Goal: Task Accomplishment & Management: Manage account settings

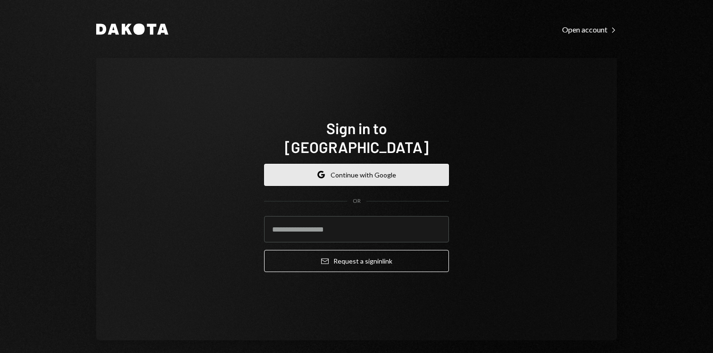
click at [289, 164] on button "Google Continue with Google" at bounding box center [356, 175] width 185 height 22
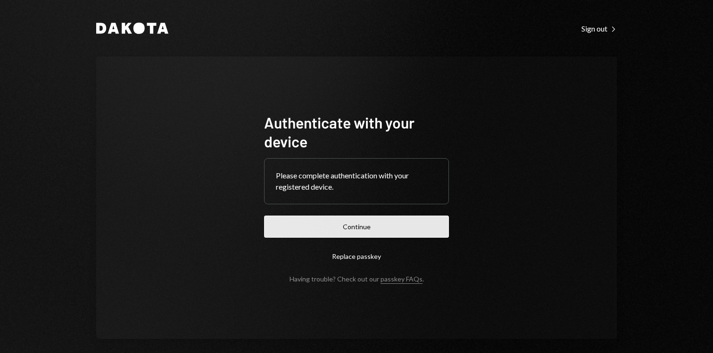
click at [354, 226] on button "Continue" at bounding box center [356, 227] width 185 height 22
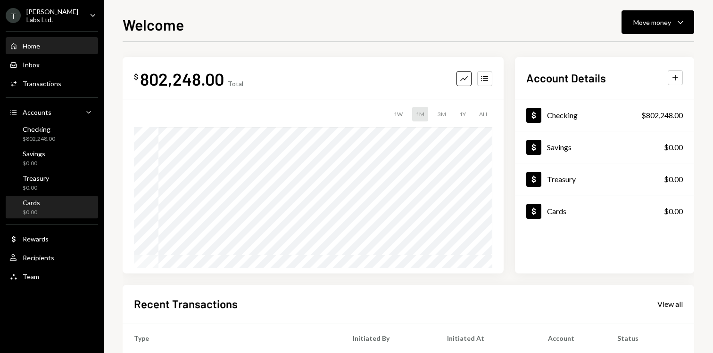
click at [46, 204] on div "Cards $0.00" at bounding box center [51, 208] width 85 height 18
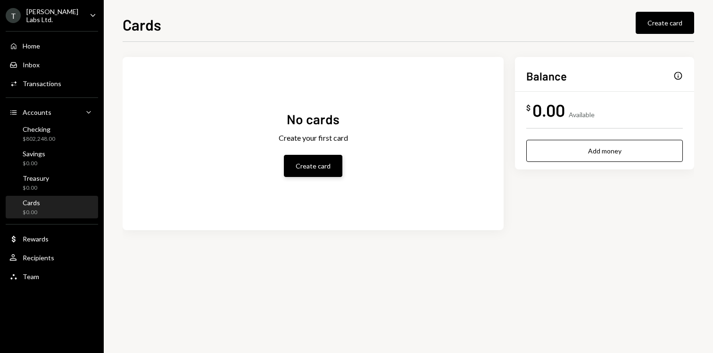
click at [322, 171] on button "Create card" at bounding box center [313, 166] width 58 height 22
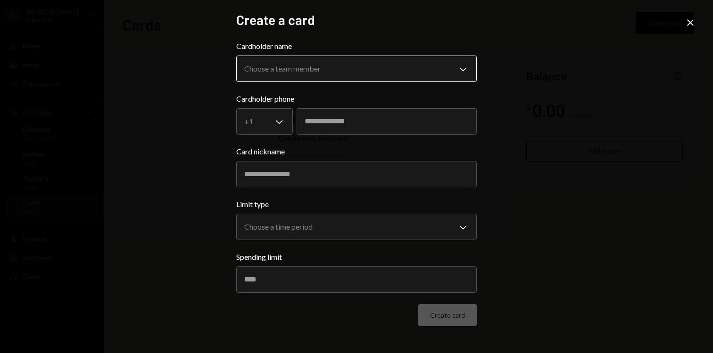
click at [348, 57] on body "**********" at bounding box center [356, 176] width 713 height 353
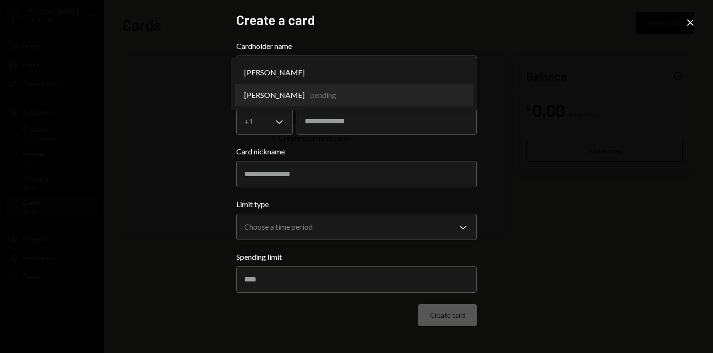
select select "**********"
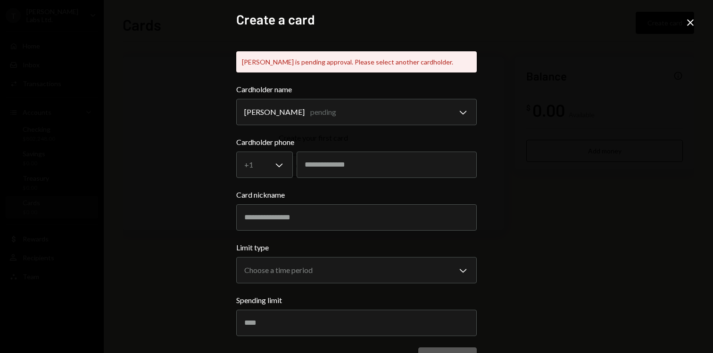
click at [687, 26] on icon "Close" at bounding box center [689, 22] width 11 height 11
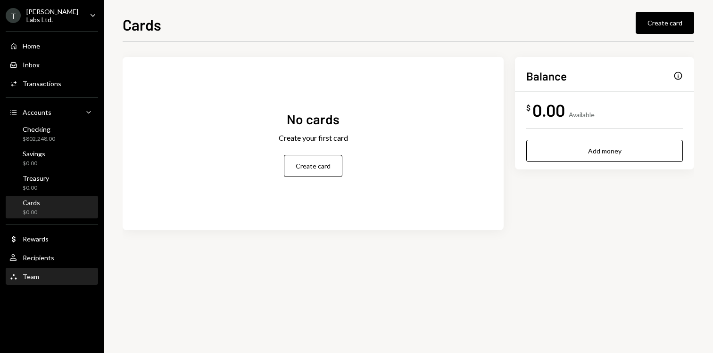
click at [38, 273] on div "Team Team" at bounding box center [51, 277] width 85 height 8
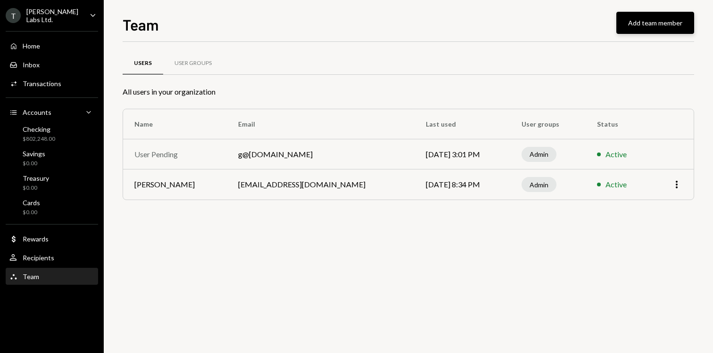
click at [647, 23] on button "Add team member" at bounding box center [655, 23] width 78 height 22
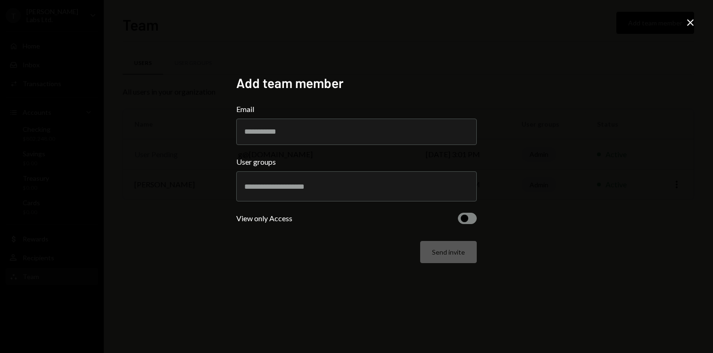
click at [505, 178] on div "Add team member Email User groups View only Access Send invite Close" at bounding box center [356, 176] width 713 height 353
click at [405, 193] on div at bounding box center [356, 187] width 224 height 24
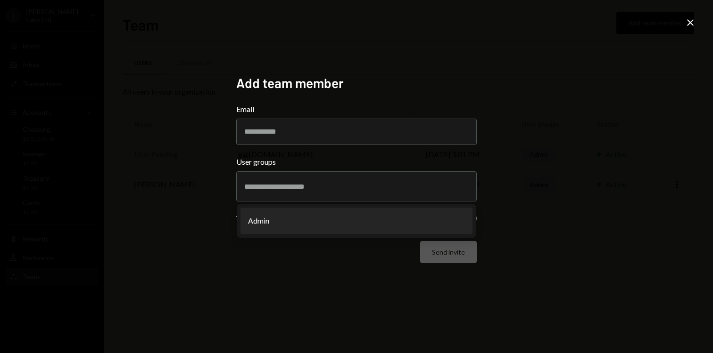
click at [553, 164] on div "Add team member Email User groups Admin View only Access Send invite Close" at bounding box center [356, 176] width 713 height 353
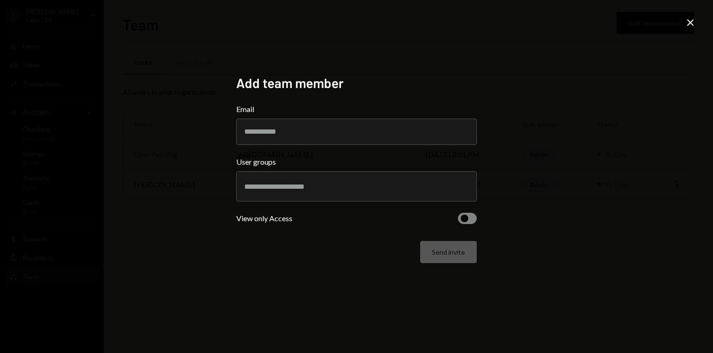
click at [692, 22] on icon "Close" at bounding box center [689, 22] width 11 height 11
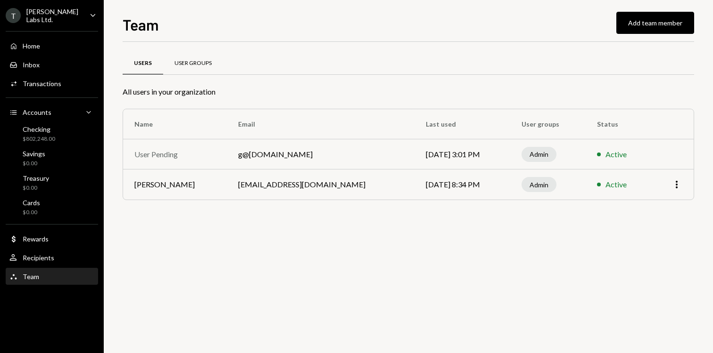
click at [195, 66] on div "User Groups" at bounding box center [192, 63] width 37 height 8
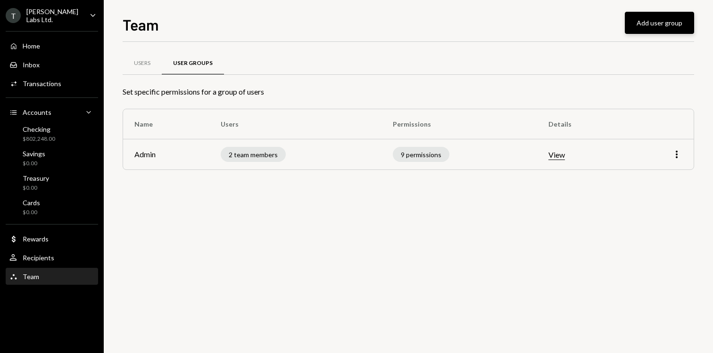
click at [657, 28] on button "Add user group" at bounding box center [658, 23] width 69 height 22
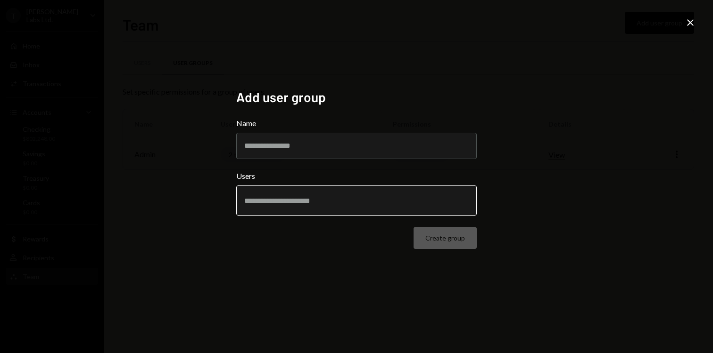
click at [404, 202] on input "text" at bounding box center [356, 201] width 224 height 8
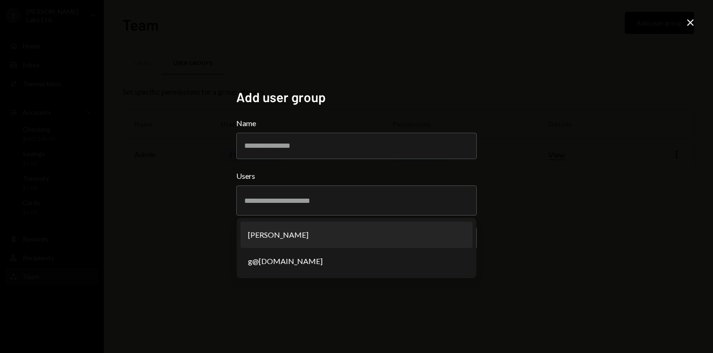
click at [405, 176] on label "Users" at bounding box center [356, 176] width 240 height 11
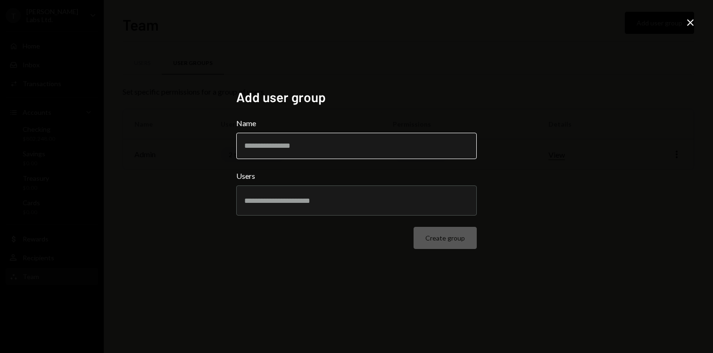
click at [341, 156] on input "Name" at bounding box center [356, 146] width 240 height 26
click at [545, 92] on div "Add user group Name Users Create group Close" at bounding box center [356, 176] width 713 height 353
click at [337, 142] on input "Name" at bounding box center [356, 146] width 240 height 26
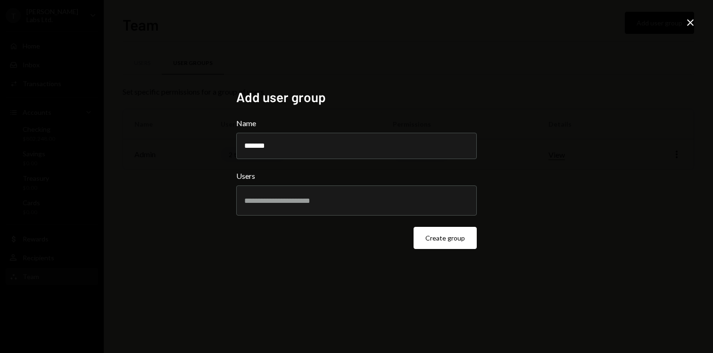
type input "*******"
click at [380, 110] on div "Add user group Name ******* Users Create group" at bounding box center [356, 176] width 240 height 175
click at [392, 203] on input "text" at bounding box center [356, 201] width 224 height 8
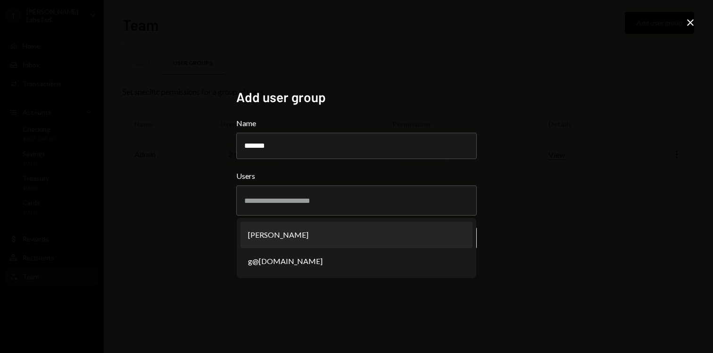
click at [522, 173] on div "Add user group Name ******* Users [PERSON_NAME] g@[PERSON_NAME][DOMAIN_NAME] Cr…" at bounding box center [356, 176] width 713 height 353
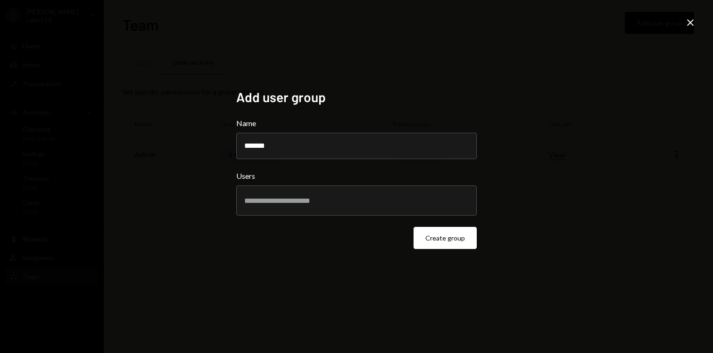
click at [688, 25] on icon "Close" at bounding box center [689, 22] width 11 height 11
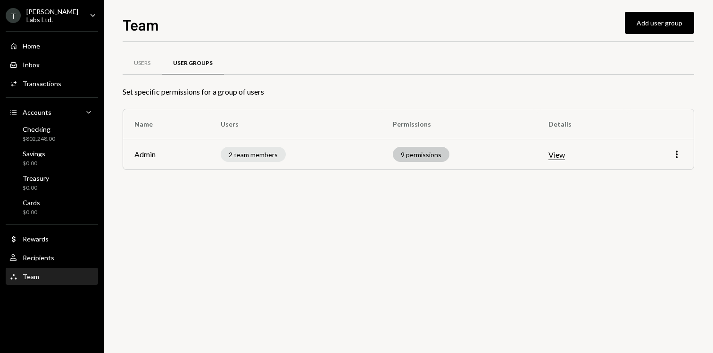
click at [421, 159] on div "9 permissions" at bounding box center [421, 154] width 57 height 15
click at [560, 154] on button "View" at bounding box center [556, 155] width 16 height 10
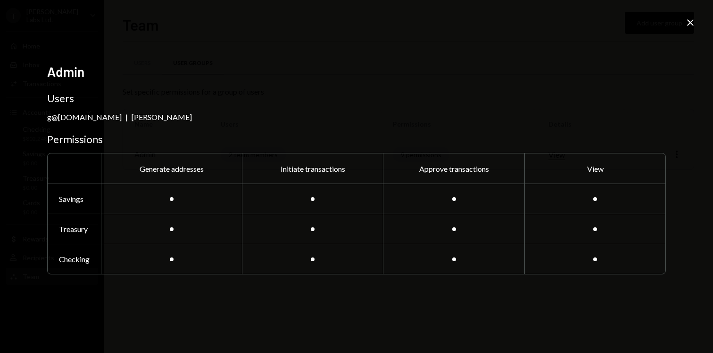
click at [584, 197] on div at bounding box center [594, 199] width 141 height 30
click at [505, 197] on div at bounding box center [453, 199] width 141 height 30
click at [575, 198] on div at bounding box center [594, 199] width 141 height 30
click at [689, 25] on icon "Close" at bounding box center [689, 22] width 11 height 11
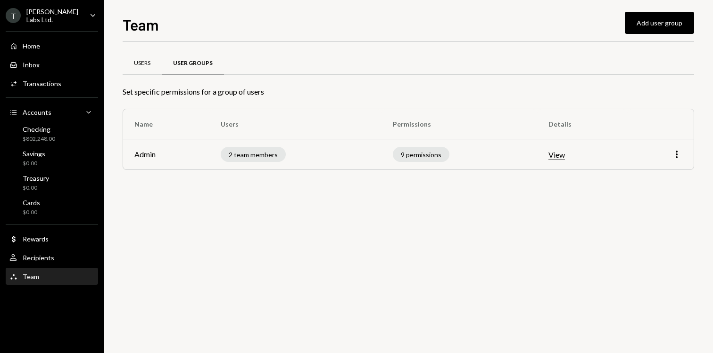
click at [150, 67] on div "Users" at bounding box center [142, 63] width 16 height 8
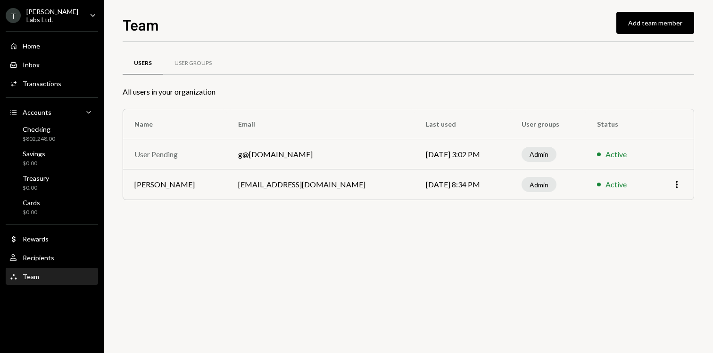
click at [161, 156] on div "User Pending" at bounding box center [174, 154] width 81 height 11
click at [171, 155] on div "User Pending" at bounding box center [174, 154] width 81 height 11
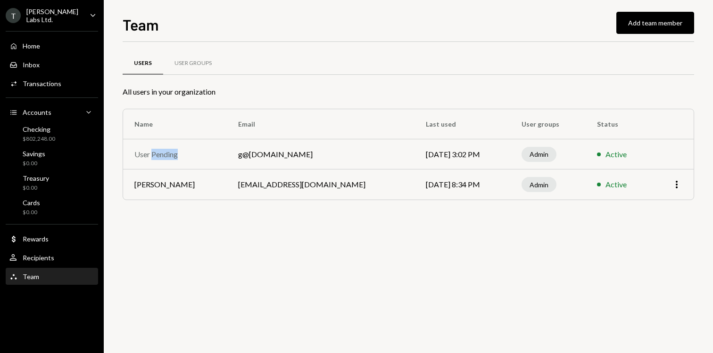
click at [171, 155] on div "User Pending" at bounding box center [174, 154] width 81 height 11
click at [199, 172] on td "[PERSON_NAME]" at bounding box center [175, 185] width 104 height 30
click at [200, 234] on div "Users User Groups All users in your organization Name Email Last used User grou…" at bounding box center [408, 198] width 571 height 312
click at [82, 17] on div "T [PERSON_NAME] Labs Ltd. Caret Down" at bounding box center [52, 16] width 104 height 16
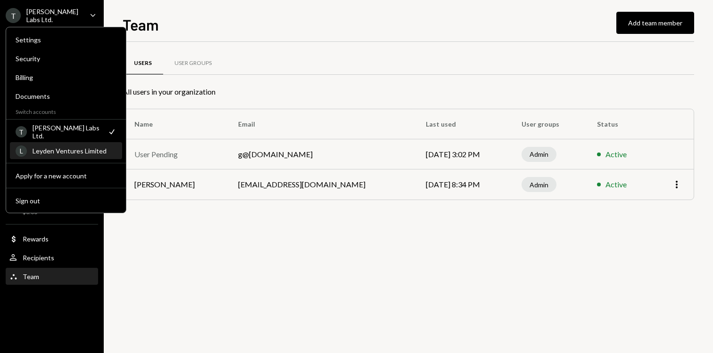
click at [60, 152] on div "Leyden Ventures Limited" at bounding box center [75, 151] width 84 height 8
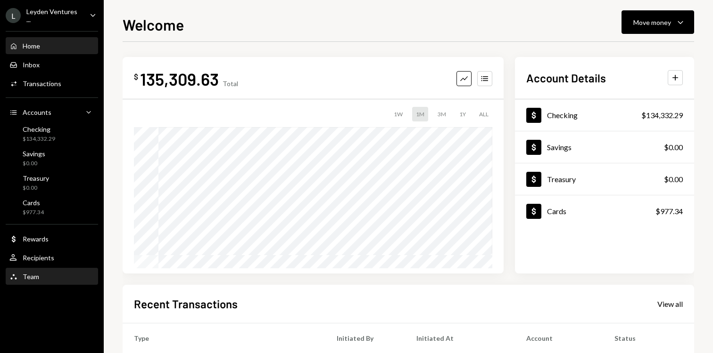
click at [33, 274] on div "Team" at bounding box center [31, 277] width 16 height 8
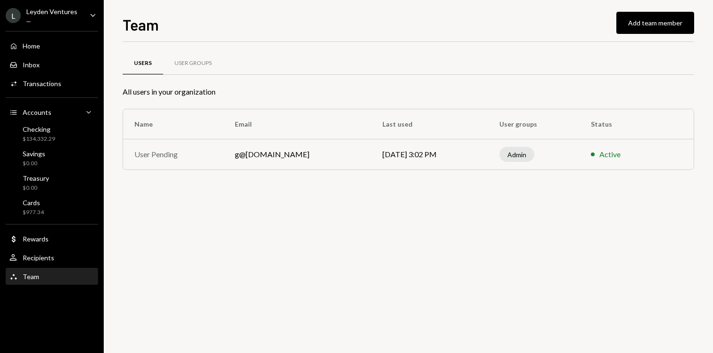
click at [175, 202] on div "Users User Groups All users in your organization Name Email Last used User grou…" at bounding box center [408, 198] width 571 height 312
click at [76, 128] on div "Checking $134,332.29" at bounding box center [51, 134] width 85 height 18
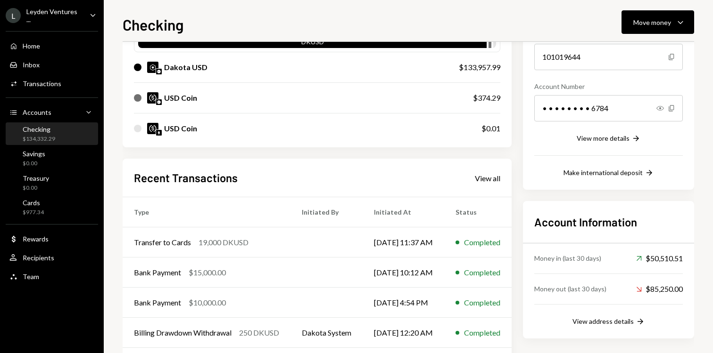
scroll to position [154, 0]
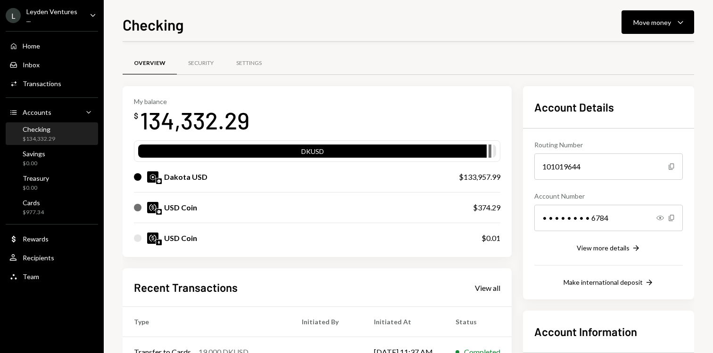
scroll to position [154, 0]
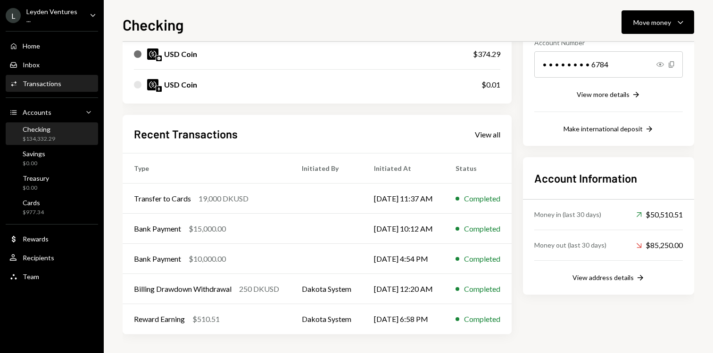
click at [58, 90] on div "Activities Transactions" at bounding box center [51, 84] width 85 height 16
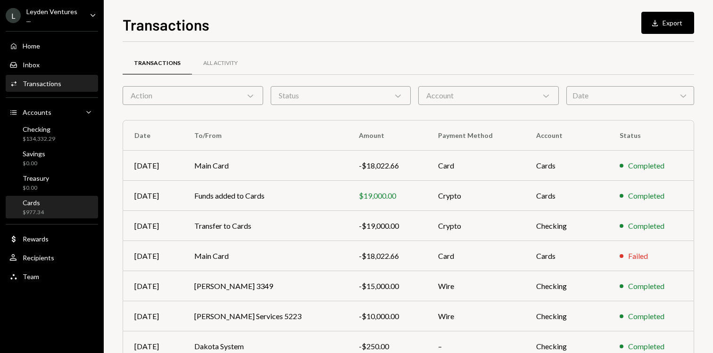
click at [73, 202] on div "Cards $977.34" at bounding box center [51, 208] width 85 height 18
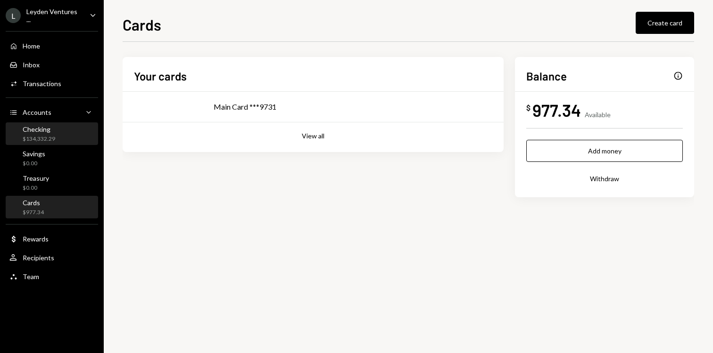
click at [57, 134] on div "Checking $134,332.29" at bounding box center [51, 134] width 85 height 18
